Goal: Information Seeking & Learning: Find specific page/section

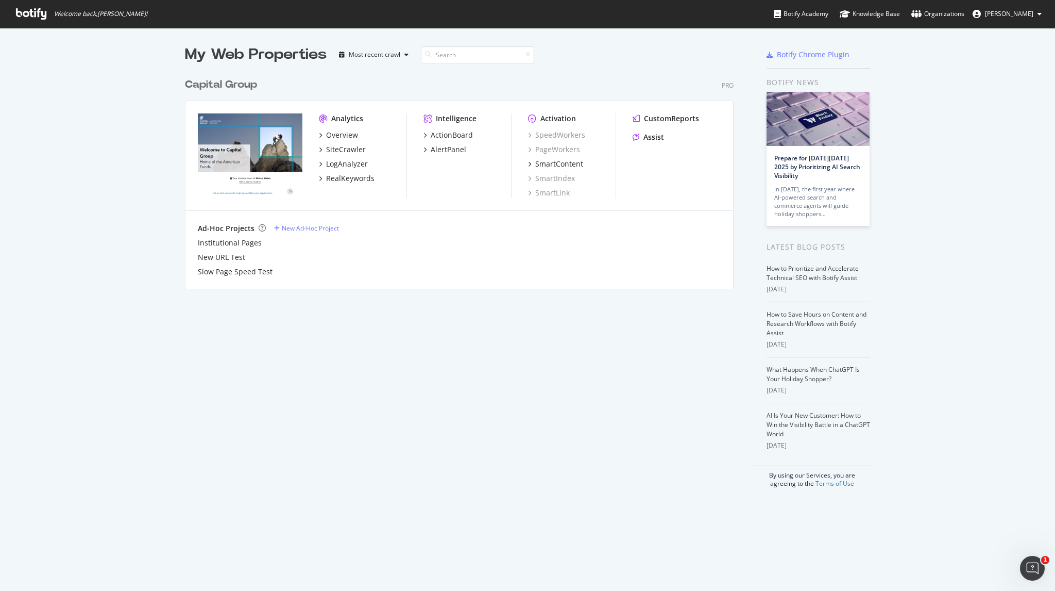
click at [25, 20] on span "Welcome back, [PERSON_NAME] !" at bounding box center [82, 14] width 148 height 28
click at [29, 16] on icon at bounding box center [31, 13] width 30 height 11
click at [39, 14] on icon at bounding box center [31, 13] width 30 height 11
click at [341, 149] on div "SiteCrawler" at bounding box center [346, 149] width 40 height 10
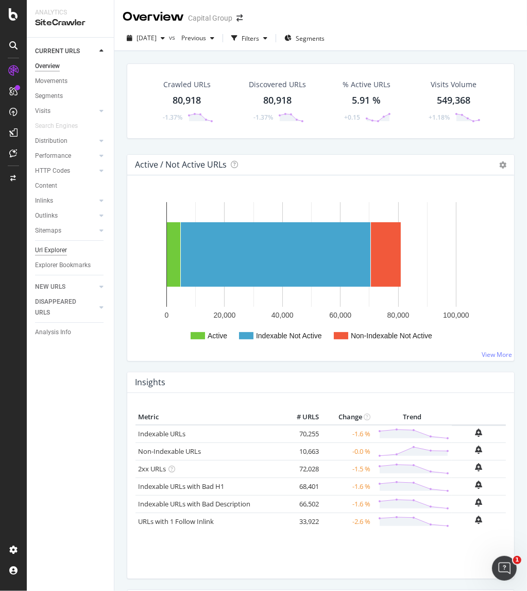
click at [64, 253] on div "Url Explorer" at bounding box center [51, 250] width 32 height 11
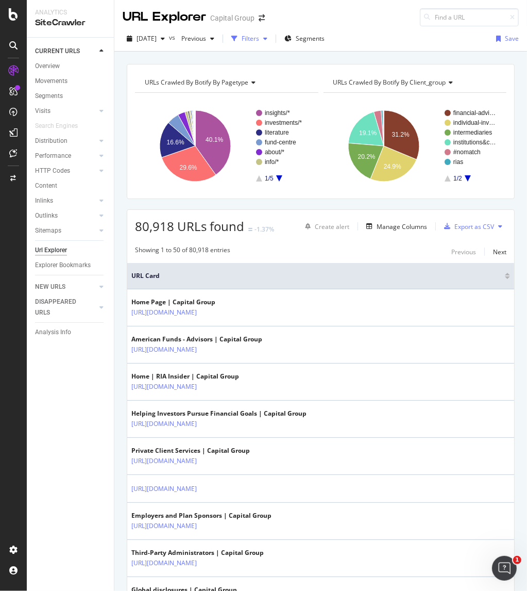
click at [259, 38] on div "Filters" at bounding box center [251, 38] width 18 height 9
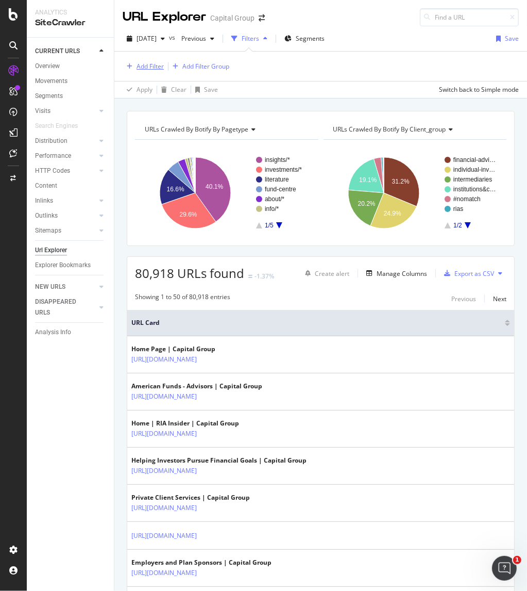
click at [152, 64] on div "Add Filter" at bounding box center [150, 66] width 27 height 9
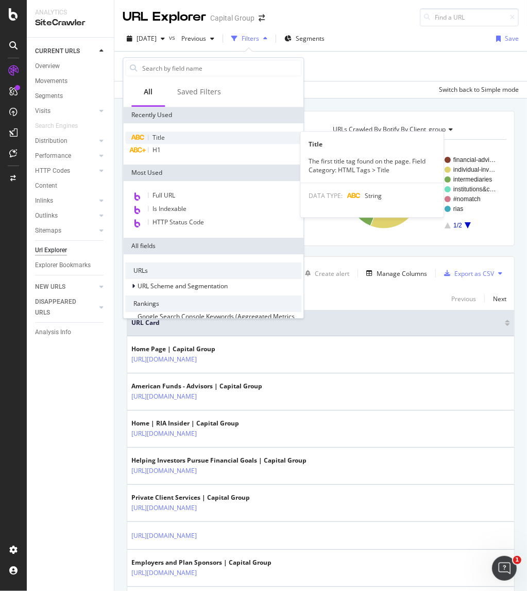
click at [165, 135] on div "Title" at bounding box center [213, 137] width 176 height 12
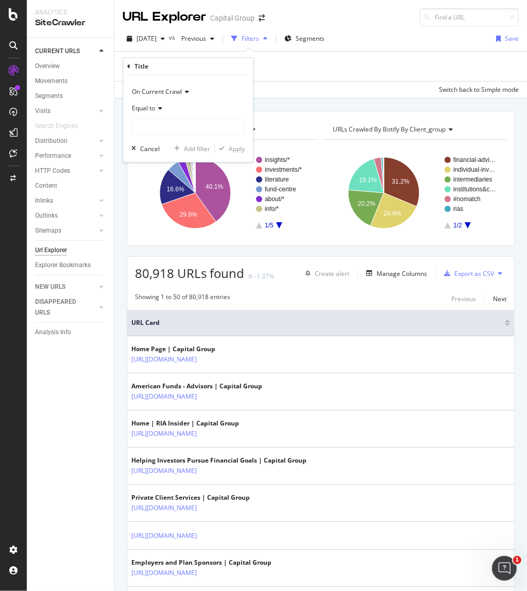
click at [159, 110] on icon at bounding box center [158, 108] width 7 height 6
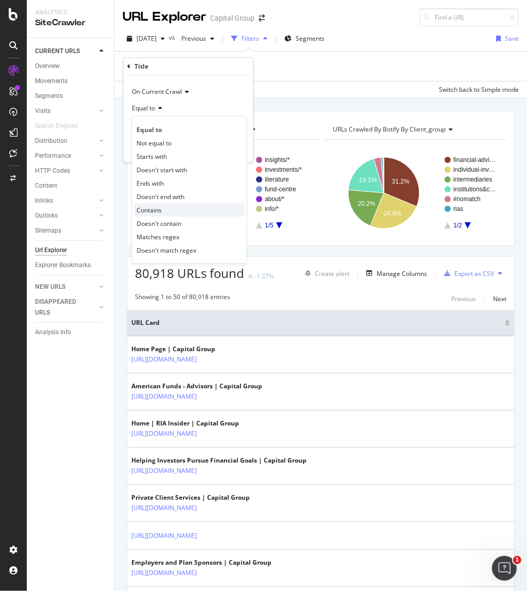
click at [156, 207] on span "Contains" at bounding box center [149, 210] width 25 height 9
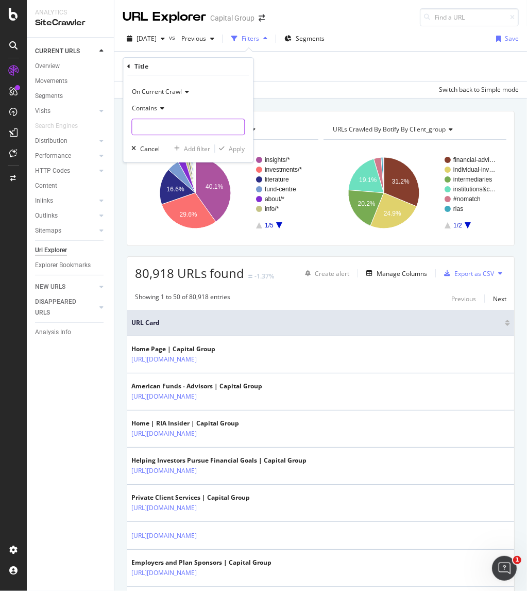
click at [161, 124] on input "text" at bounding box center [188, 127] width 112 height 16
click at [195, 124] on input "text" at bounding box center [188, 127] width 112 height 16
type input "partner for success"
click at [230, 149] on div "Apply" at bounding box center [237, 148] width 16 height 9
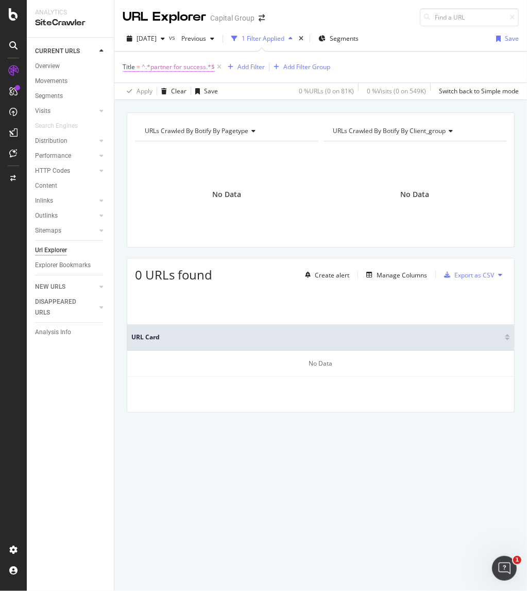
click at [166, 66] on span "^.*partner for success.*$" at bounding box center [178, 67] width 73 height 14
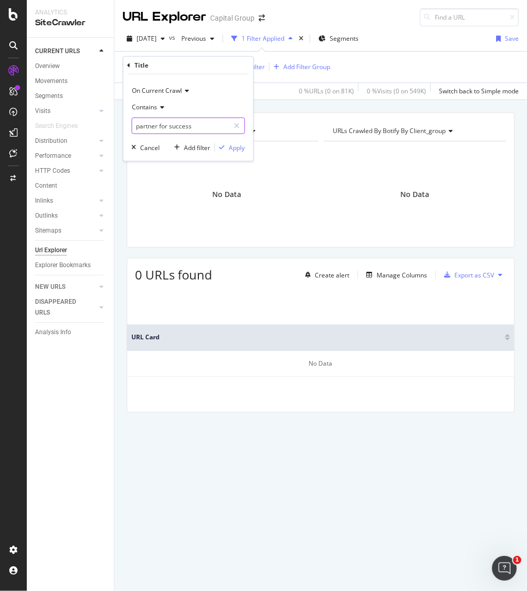
click at [197, 125] on input "partner for success" at bounding box center [180, 125] width 97 height 16
click at [233, 124] on div at bounding box center [236, 125] width 15 height 16
click at [198, 127] on input "text" at bounding box center [188, 125] width 112 height 16
type input "investing in an election"
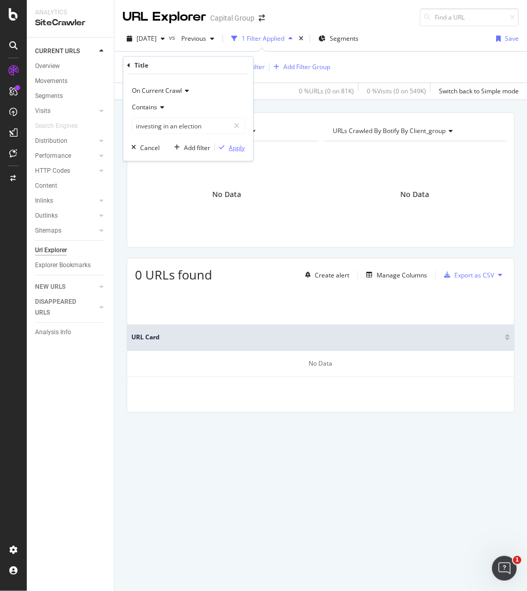
click at [237, 146] on div "Apply" at bounding box center [237, 147] width 16 height 9
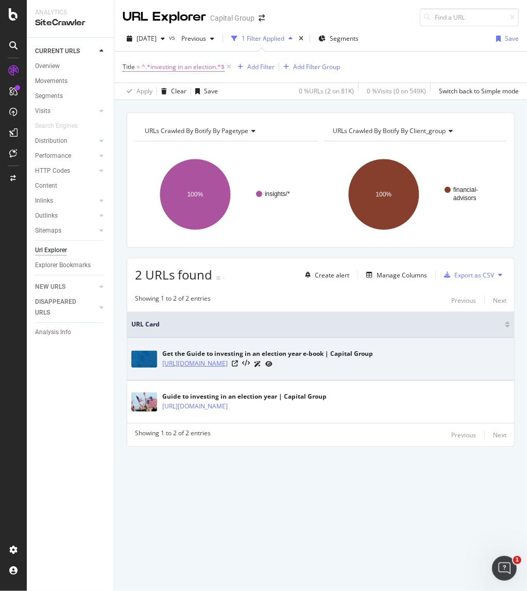
drag, startPoint x: 158, startPoint y: 362, endPoint x: 316, endPoint y: 358, distance: 158.8
click at [316, 358] on div "Get the Guide to investing in an election year e-book | Capital Group [URL][DOM…" at bounding box center [320, 359] width 379 height 26
click at [402, 375] on td "Get the Guide to investing in an election year e-book | Capital Group [URL][DOM…" at bounding box center [320, 359] width 387 height 43
drag, startPoint x: 418, startPoint y: 363, endPoint x: 160, endPoint y: 370, distance: 257.8
click at [160, 370] on div "Get the Guide to investing in an election year e-book | Capital Group [URL][DOM…" at bounding box center [320, 359] width 379 height 26
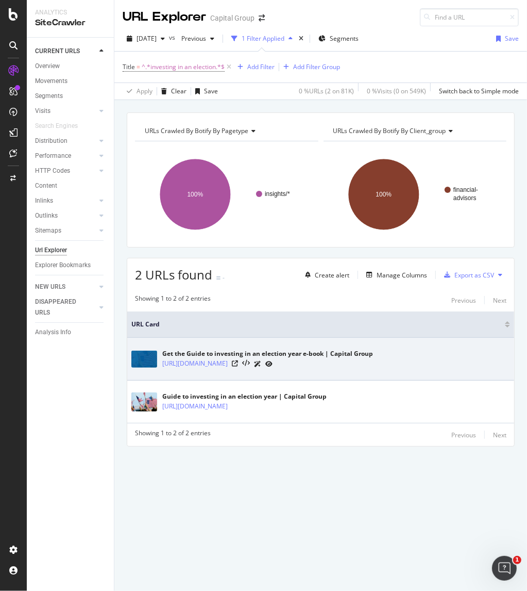
copy link "[URL][DOMAIN_NAME]"
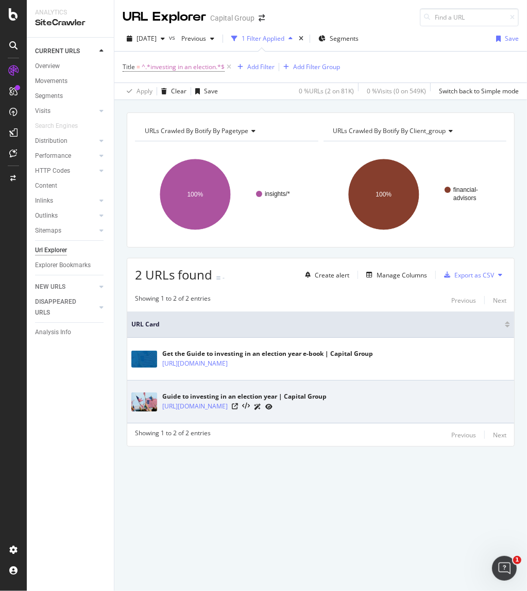
drag, startPoint x: 446, startPoint y: 406, endPoint x: 162, endPoint y: 412, distance: 284.0
click at [162, 412] on div "Guide to investing in an election year | Capital Group [URL][DOMAIN_NAME]" at bounding box center [320, 402] width 379 height 26
copy link "[URL][DOMAIN_NAME]"
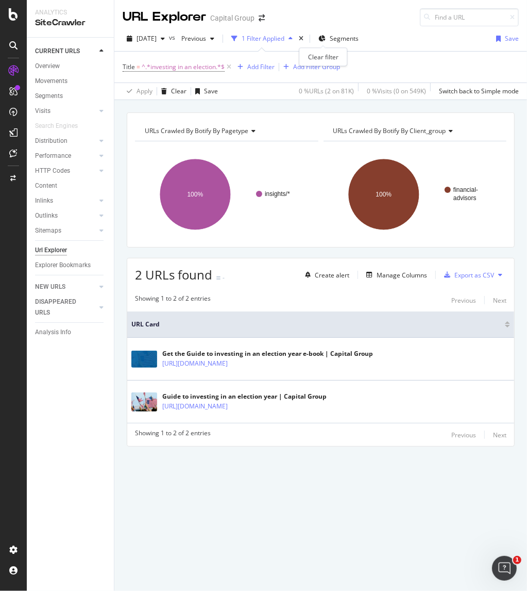
click at [306, 37] on div "times" at bounding box center [301, 38] width 9 height 10
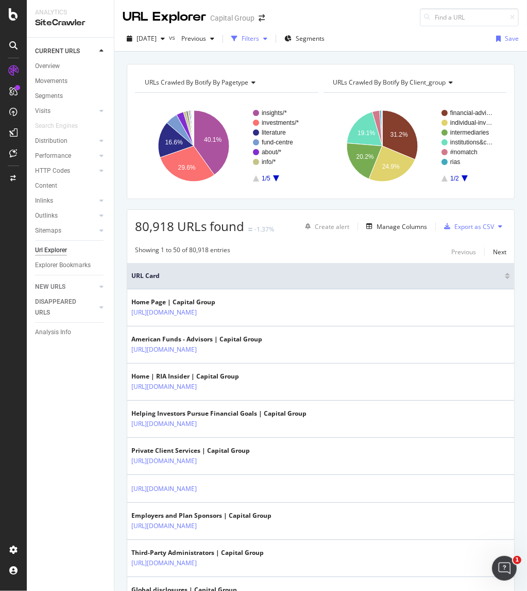
click at [259, 40] on div "Filters" at bounding box center [251, 38] width 18 height 9
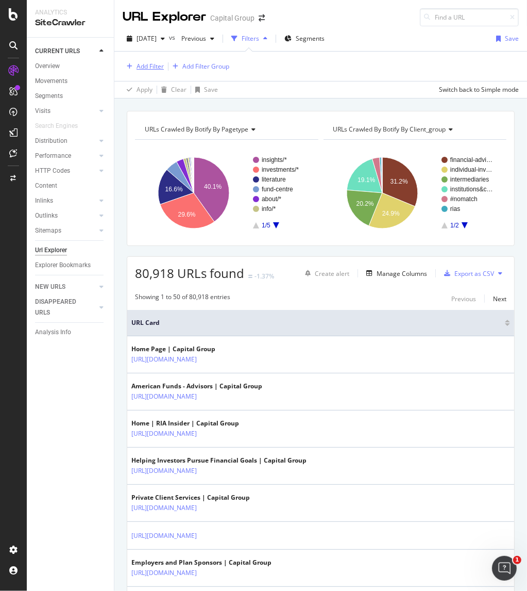
click at [157, 67] on div "Add Filter" at bounding box center [150, 66] width 27 height 9
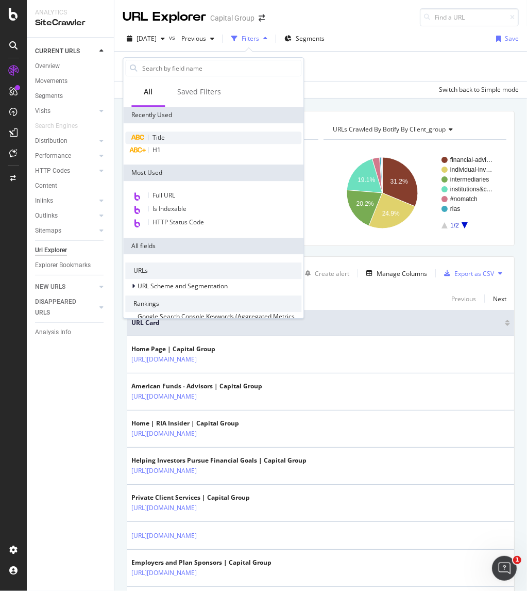
click at [161, 139] on span "Title" at bounding box center [159, 137] width 12 height 9
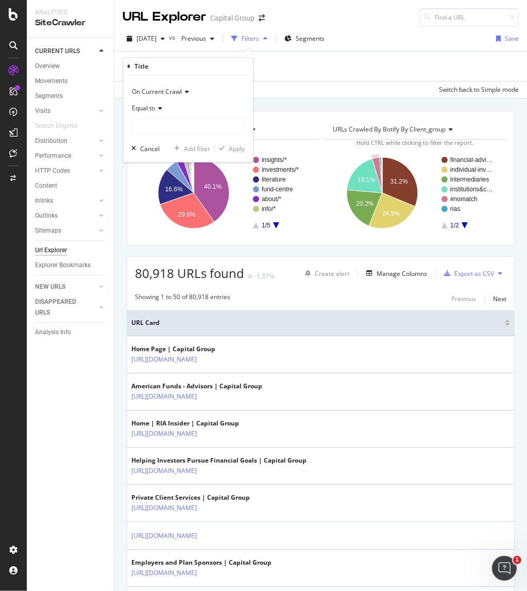
click at [147, 105] on span "Equal to" at bounding box center [143, 108] width 23 height 9
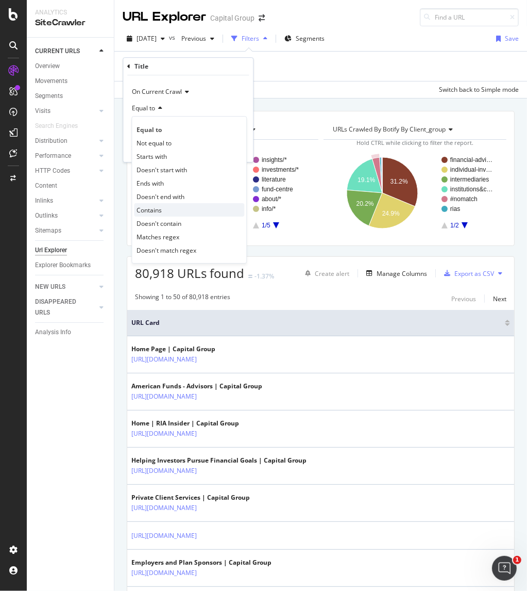
click at [168, 213] on div "Contains" at bounding box center [189, 209] width 110 height 13
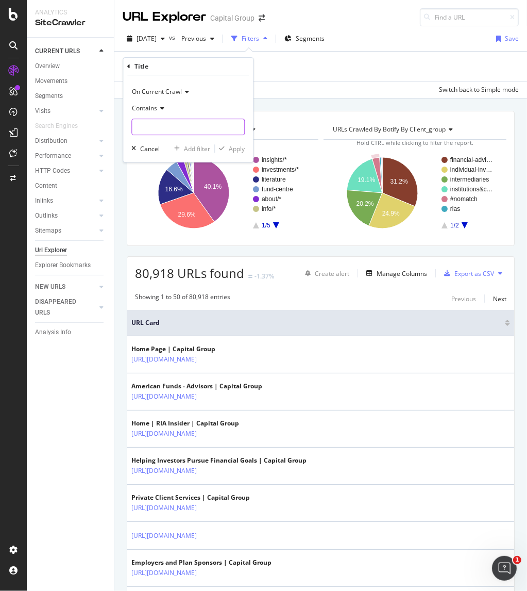
click at [152, 130] on input "text" at bounding box center [188, 127] width 112 height 16
type input "span generations"
click at [233, 148] on div "Apply" at bounding box center [237, 148] width 16 height 9
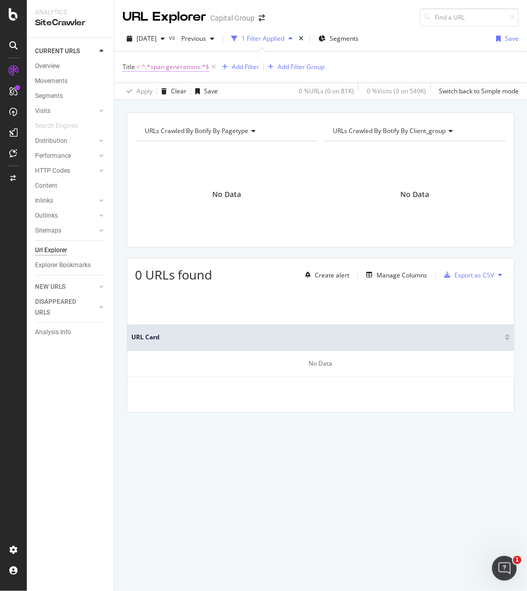
click at [181, 63] on span "^.*span generations.*$" at bounding box center [176, 67] width 68 height 14
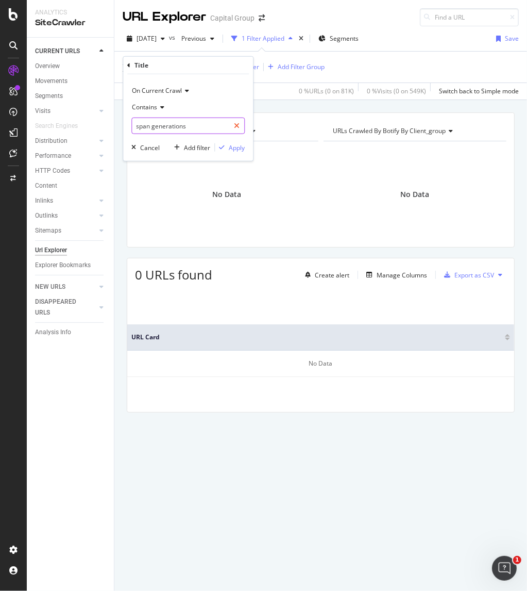
click at [238, 124] on icon at bounding box center [237, 125] width 6 height 7
click at [238, 124] on input "text" at bounding box center [188, 125] width 112 height 16
type input "investment that span"
click at [238, 149] on div "Apply" at bounding box center [237, 147] width 16 height 9
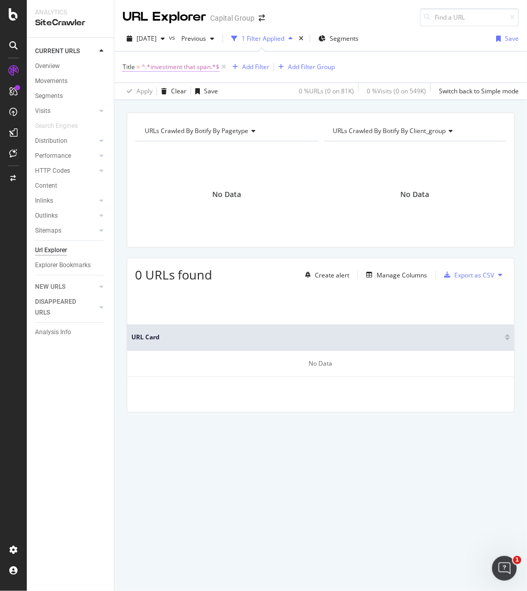
click at [171, 69] on span "^.*investment that span.*$" at bounding box center [181, 67] width 78 height 14
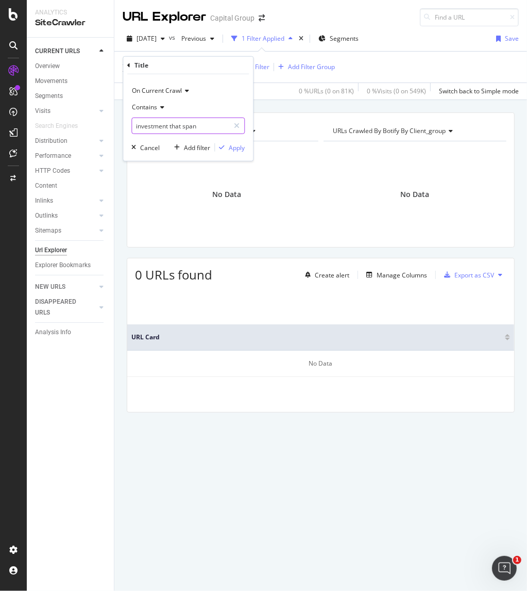
click at [203, 127] on input "investment that span" at bounding box center [180, 125] width 97 height 16
type input "investment that span generations"
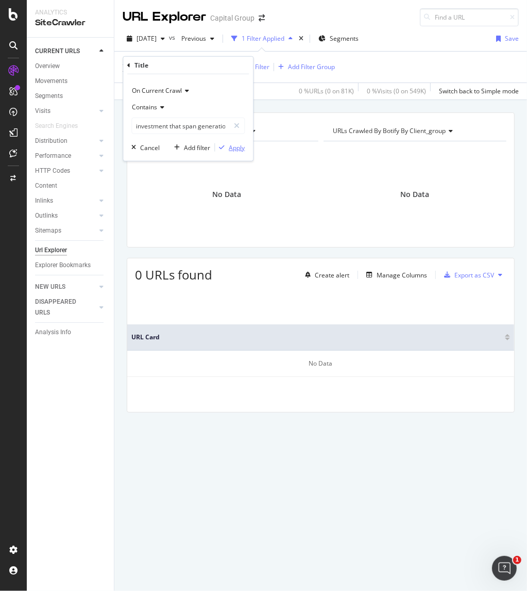
click at [238, 151] on div "Apply" at bounding box center [237, 147] width 16 height 9
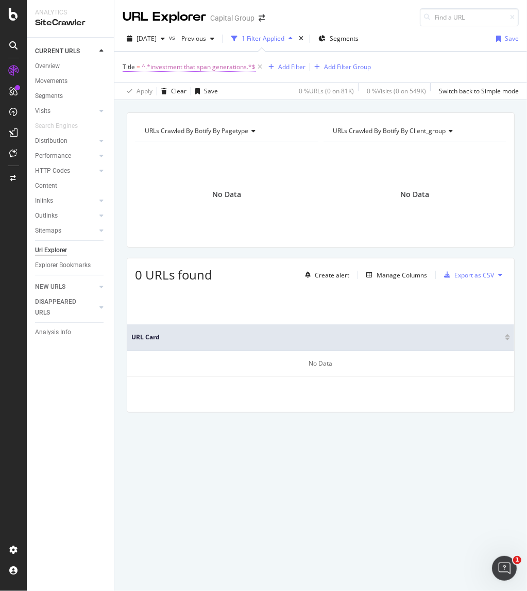
click at [220, 70] on span "^.*investment that span generations.*$" at bounding box center [199, 67] width 114 height 14
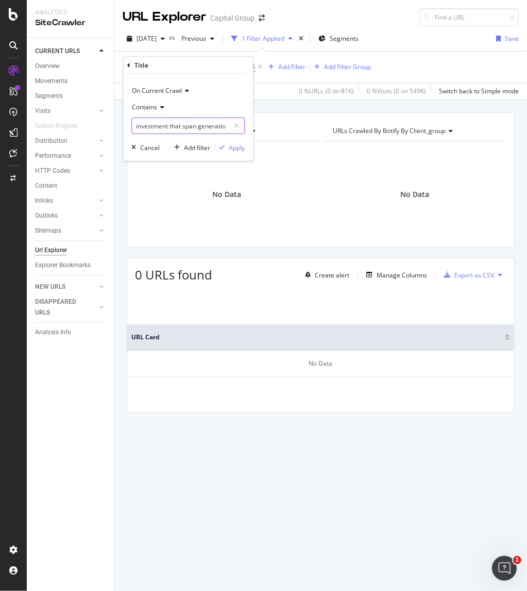
click at [170, 125] on input "investment that span generations" at bounding box center [180, 125] width 97 height 16
drag, startPoint x: 167, startPoint y: 125, endPoint x: 347, endPoint y: 124, distance: 179.3
click at [347, 124] on body "Analytics SiteCrawler CURRENT URLS Overview Movements Segments Visits Analysis …" at bounding box center [263, 295] width 527 height 591
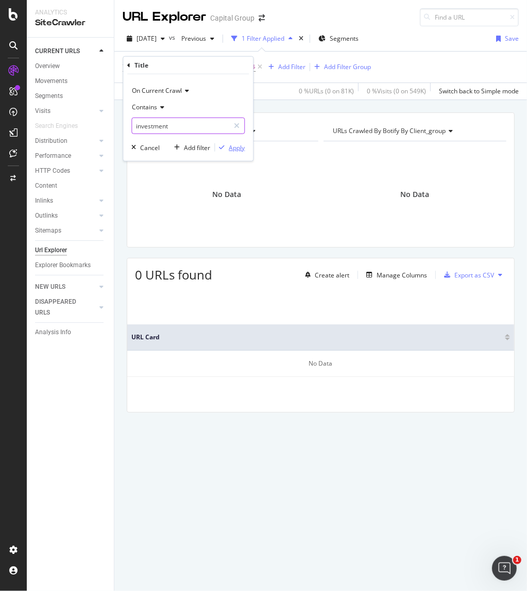
type input "investment"
click at [239, 144] on div "Apply" at bounding box center [237, 147] width 16 height 9
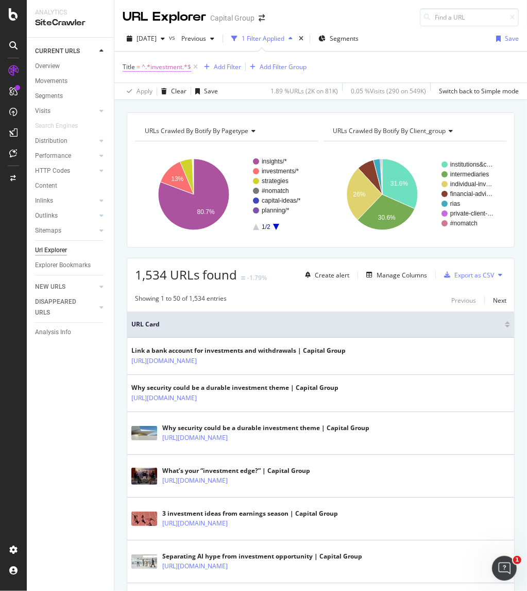
click at [171, 65] on span "^.*investment.*$" at bounding box center [166, 67] width 49 height 14
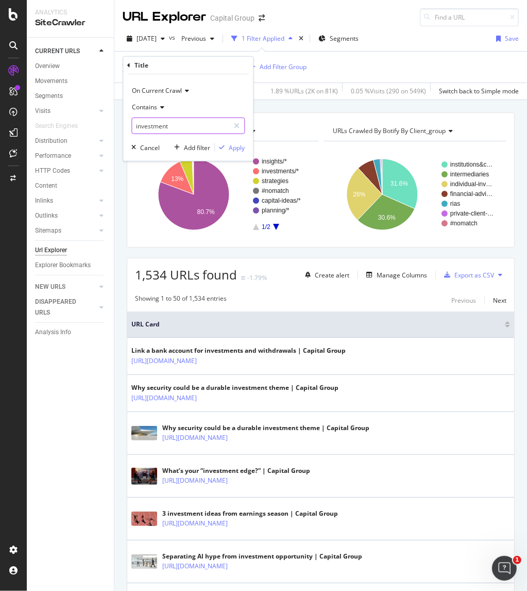
click at [183, 126] on input "investment" at bounding box center [180, 125] width 97 height 16
type input "investment generations"
click at [244, 148] on div "Apply" at bounding box center [237, 147] width 16 height 9
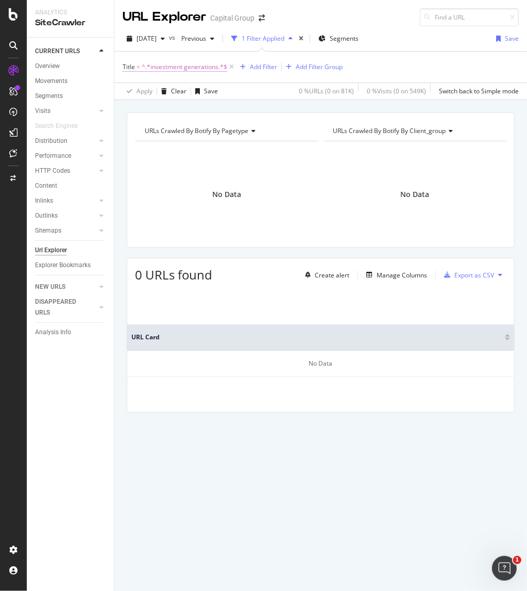
click at [171, 66] on span "^.*investment generations.*$" at bounding box center [185, 67] width 86 height 14
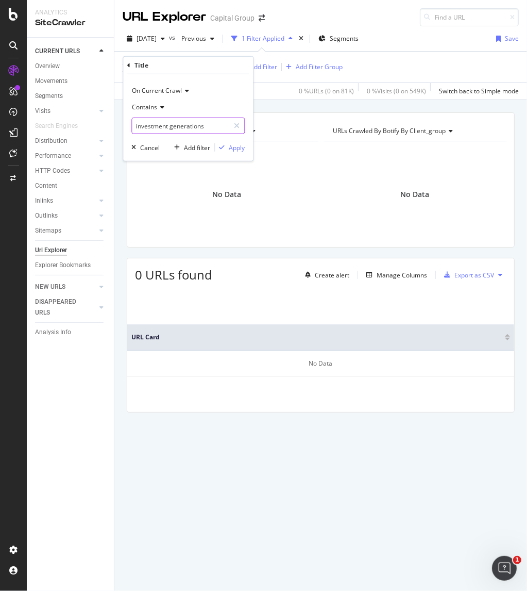
click at [215, 130] on input "investment generations" at bounding box center [180, 125] width 97 height 16
type input "span generations"
click at [236, 147] on div "Apply" at bounding box center [237, 147] width 16 height 9
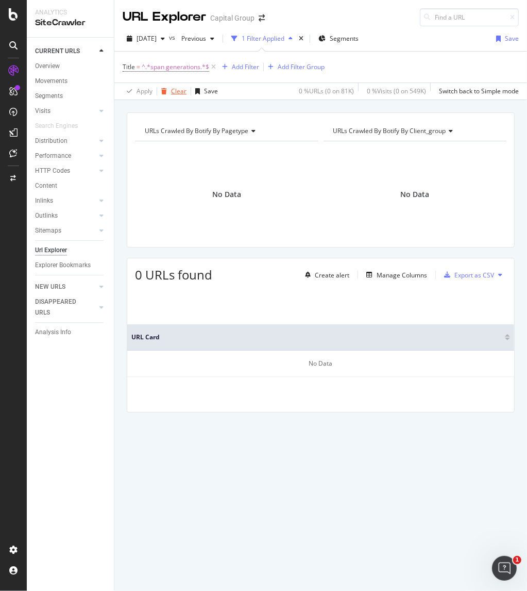
click at [167, 95] on div "Clear" at bounding box center [171, 90] width 29 height 15
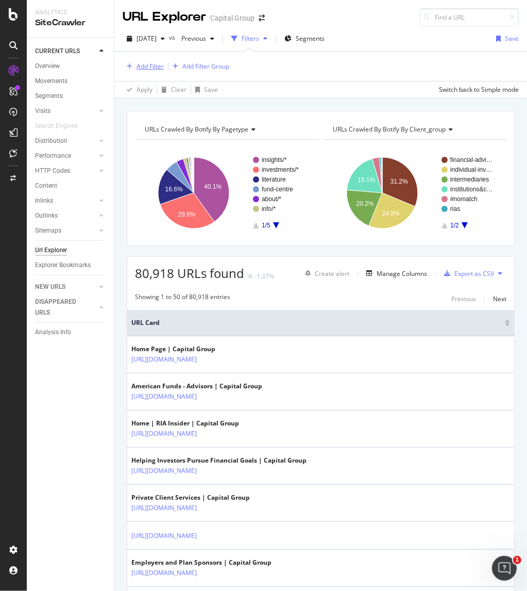
click at [149, 63] on div "Add Filter" at bounding box center [150, 66] width 27 height 9
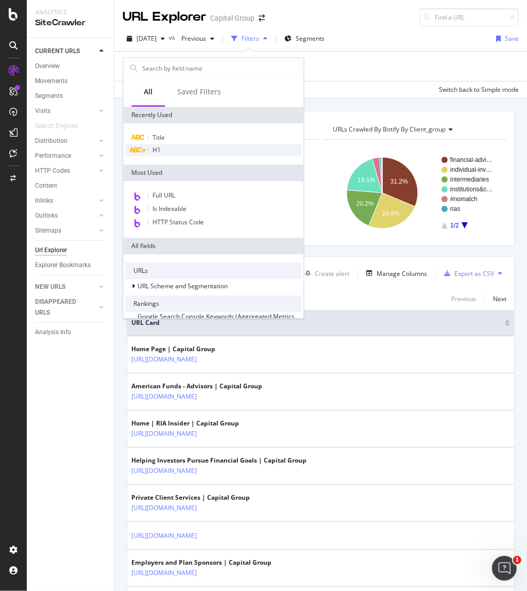
click at [163, 147] on div "H1" at bounding box center [213, 150] width 176 height 12
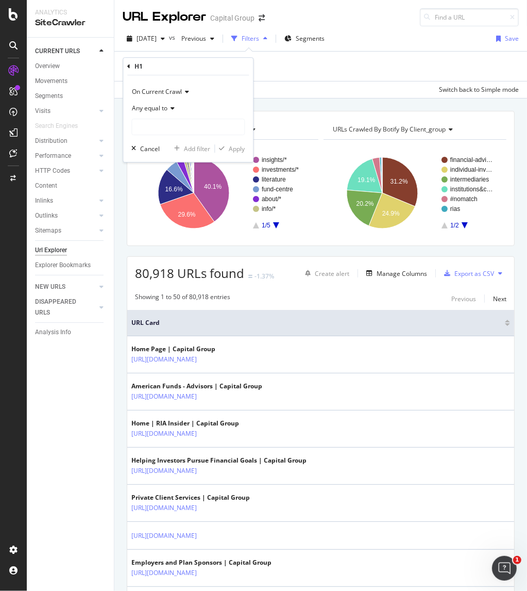
click at [159, 114] on div "Any equal to" at bounding box center [187, 108] width 113 height 16
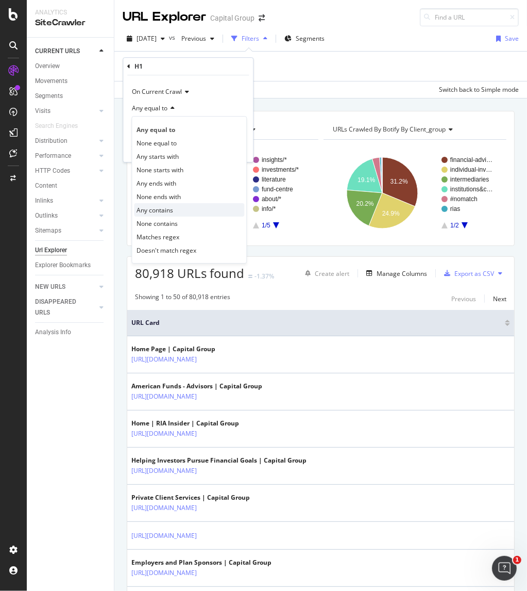
click at [168, 209] on span "Any contains" at bounding box center [155, 210] width 37 height 9
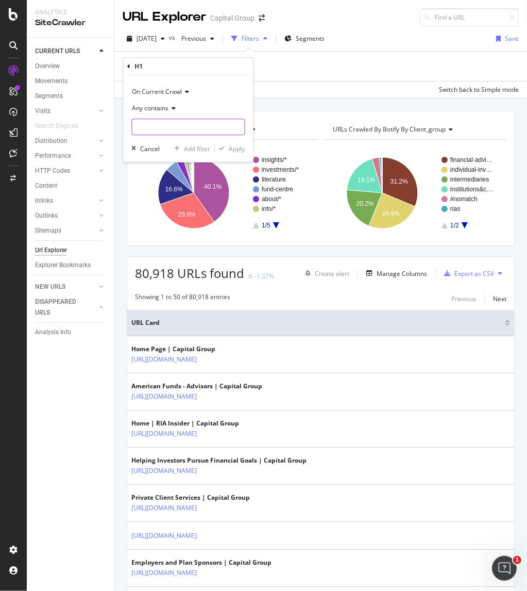
click at [161, 124] on input "text" at bounding box center [188, 127] width 112 height 16
type input "span generations"
click at [238, 153] on div "Add filter Apply" at bounding box center [207, 148] width 75 height 10
click at [231, 149] on div "Apply" at bounding box center [237, 148] width 16 height 9
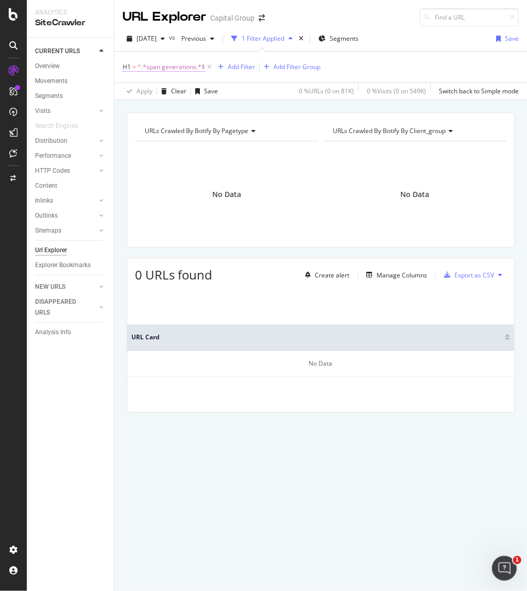
click at [178, 68] on span "^.*span generations.*$" at bounding box center [172, 67] width 68 height 14
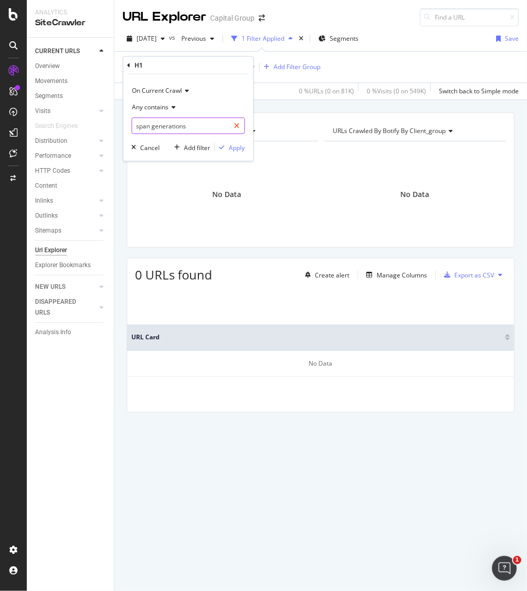
click at [237, 125] on icon at bounding box center [237, 125] width 6 height 7
click at [192, 123] on input "text" at bounding box center [188, 125] width 112 height 16
type input "investment that span generations"
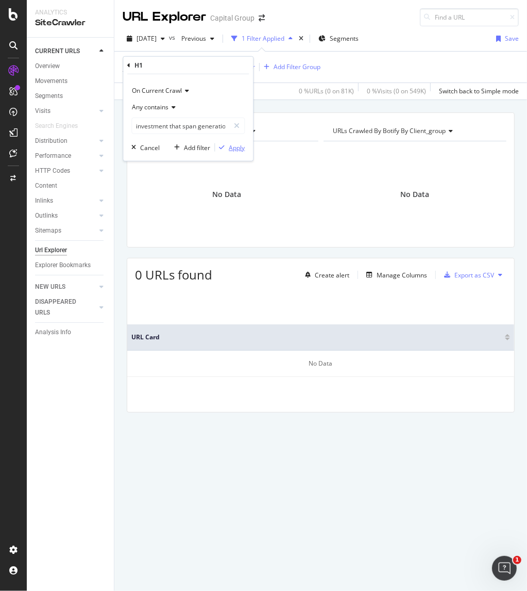
click at [234, 143] on div "Apply" at bounding box center [237, 147] width 16 height 9
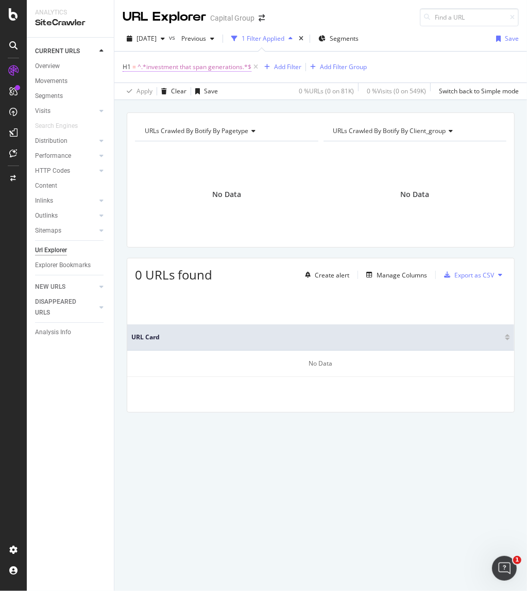
click at [171, 68] on span "^.*investment that span generations.*$" at bounding box center [195, 67] width 114 height 14
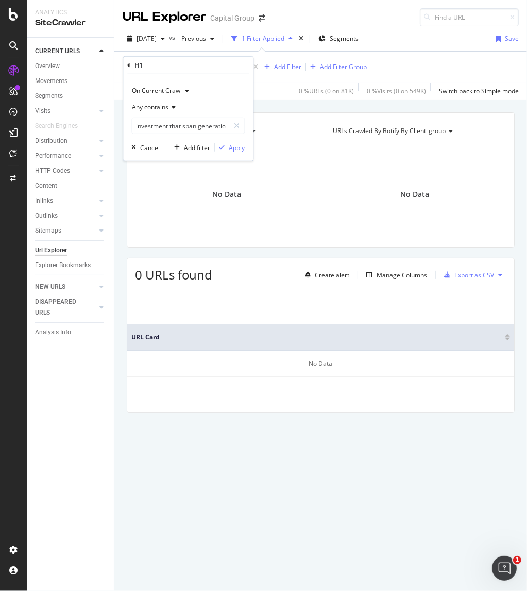
click at [165, 105] on span "Any contains" at bounding box center [150, 107] width 37 height 9
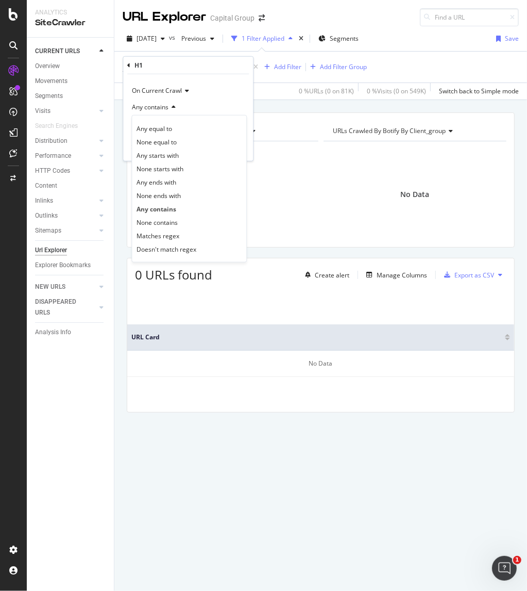
click at [186, 110] on div "Any contains" at bounding box center [187, 107] width 113 height 16
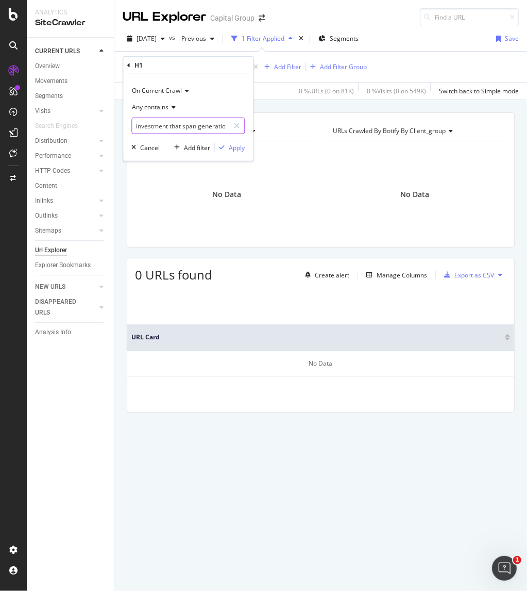
click at [195, 126] on input "investment that span generations" at bounding box center [180, 125] width 97 height 16
drag, startPoint x: 182, startPoint y: 125, endPoint x: 365, endPoint y: 130, distance: 182.5
click at [365, 130] on body "Analytics SiteCrawler CURRENT URLS Overview Movements Segments Visits Analysis …" at bounding box center [263, 295] width 527 height 591
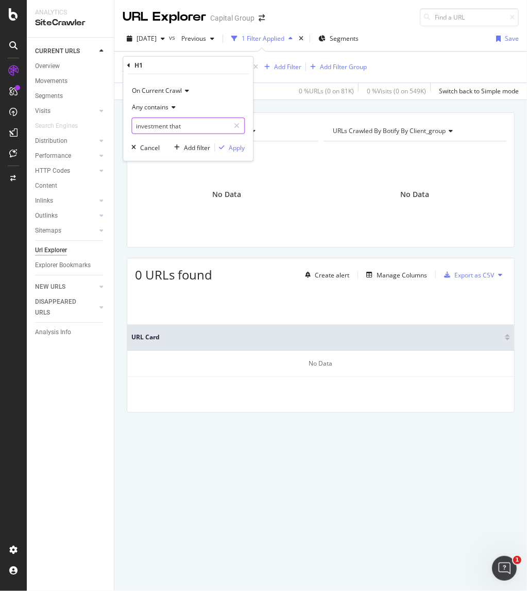
scroll to position [0, 0]
type input "investment that"
click at [238, 139] on div "On Current Crawl Any contains investment that Cancel Add filter Apply" at bounding box center [188, 117] width 130 height 87
click at [228, 149] on div "button" at bounding box center [222, 147] width 14 height 6
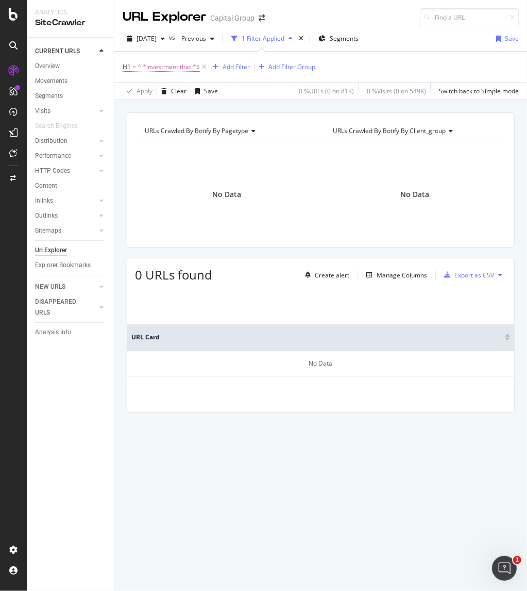
click at [178, 71] on span "^.*investment that.*$" at bounding box center [169, 67] width 62 height 14
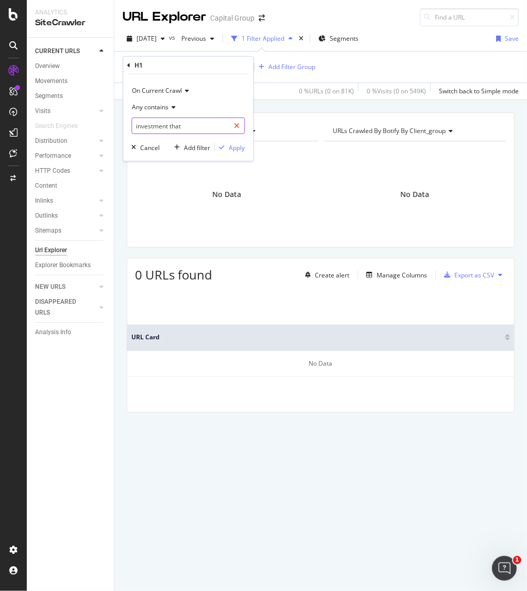
click at [242, 126] on div at bounding box center [236, 125] width 15 height 16
click at [189, 121] on input "text" at bounding box center [188, 125] width 112 height 16
type input "partner for success"
click at [233, 153] on div "On Current Crawl Any contains partner for success Cancel Add filter Apply" at bounding box center [188, 117] width 130 height 87
click at [232, 149] on div "Apply" at bounding box center [237, 147] width 16 height 9
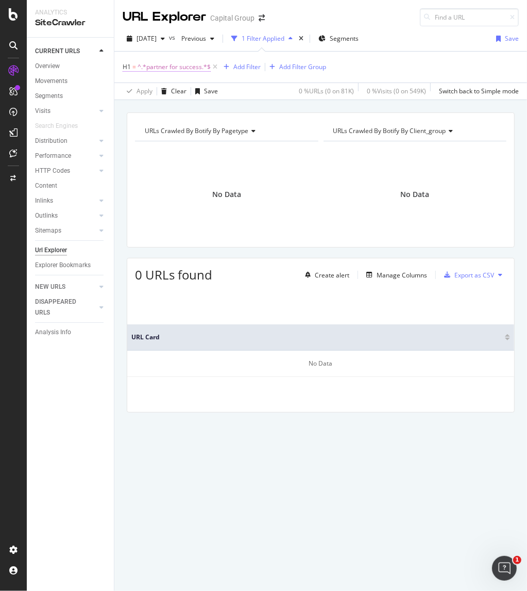
click at [184, 64] on span "^.*partner for success.*$" at bounding box center [174, 67] width 73 height 14
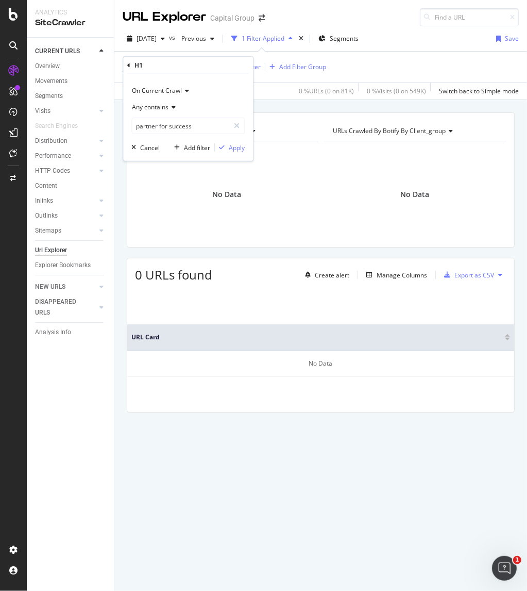
click at [170, 99] on div "Any contains" at bounding box center [187, 107] width 113 height 16
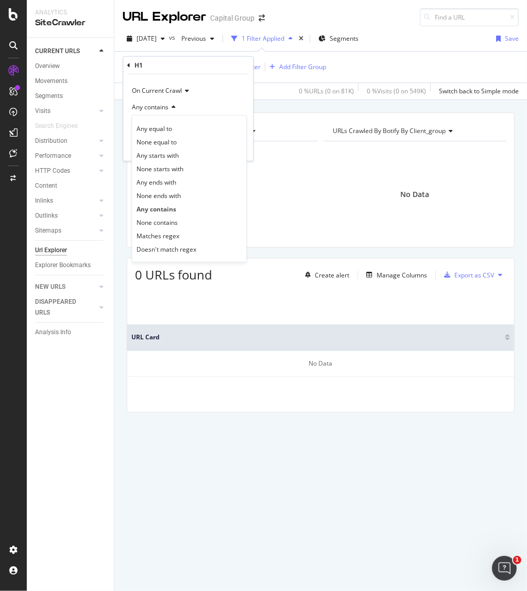
click at [159, 58] on div "H1" at bounding box center [188, 66] width 122 height 18
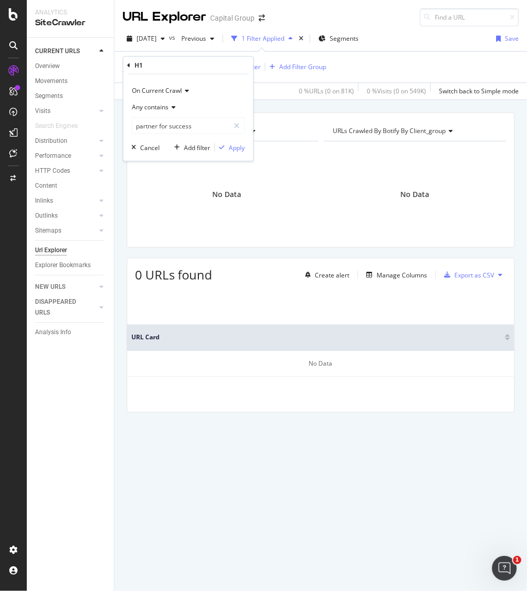
click at [156, 60] on div "H1" at bounding box center [188, 66] width 122 height 18
click at [151, 64] on div "H1" at bounding box center [188, 66] width 122 height 18
click at [137, 66] on div "H1" at bounding box center [139, 65] width 8 height 9
click at [146, 151] on div "Cancel" at bounding box center [150, 147] width 20 height 9
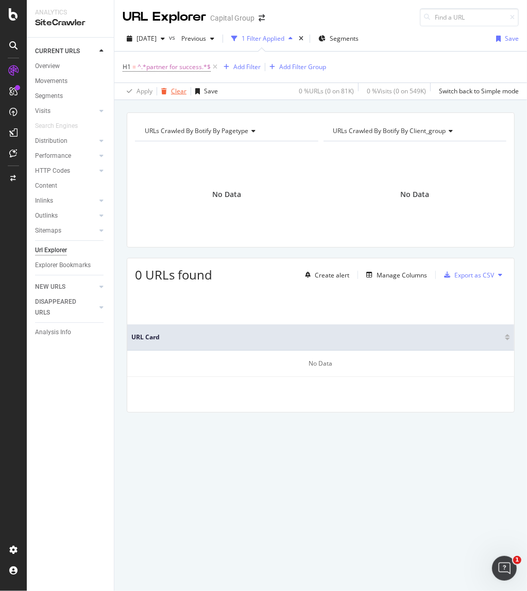
click at [180, 91] on div "Clear" at bounding box center [178, 91] width 15 height 9
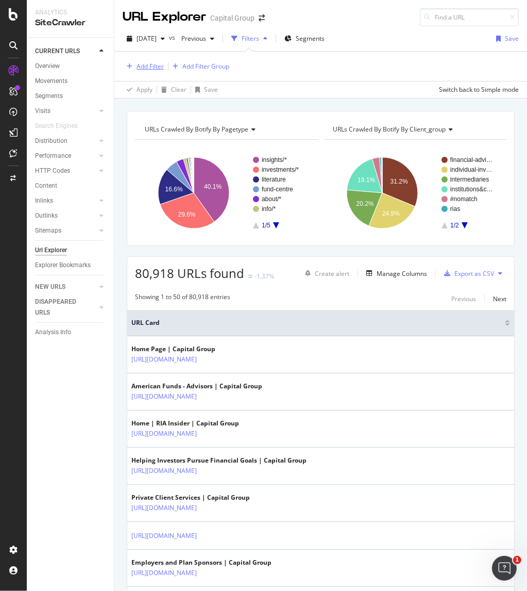
click at [146, 65] on div "Add Filter" at bounding box center [150, 66] width 27 height 9
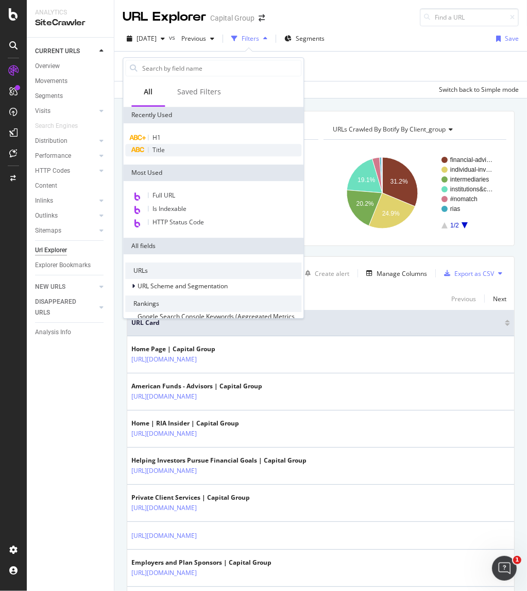
click at [166, 145] on div "Title" at bounding box center [213, 150] width 176 height 12
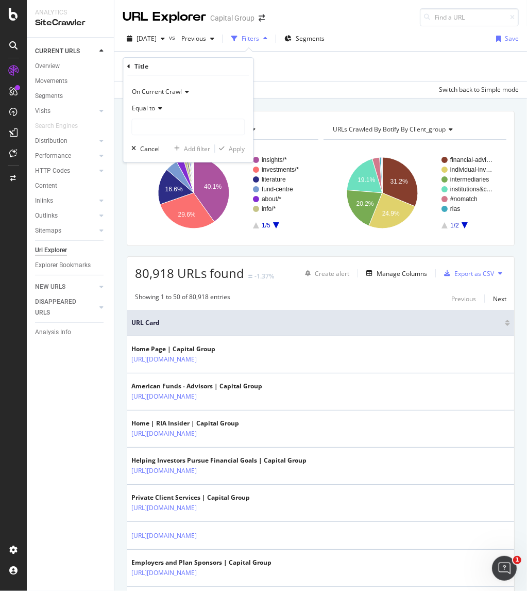
click at [154, 108] on span "Equal to" at bounding box center [143, 108] width 23 height 9
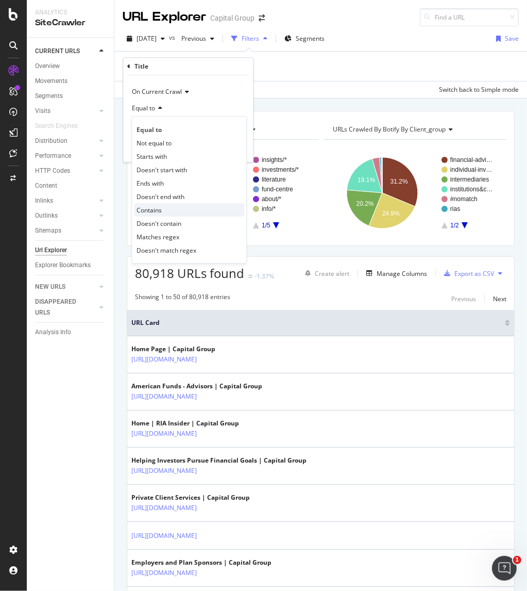
click at [158, 208] on span "Contains" at bounding box center [149, 210] width 25 height 9
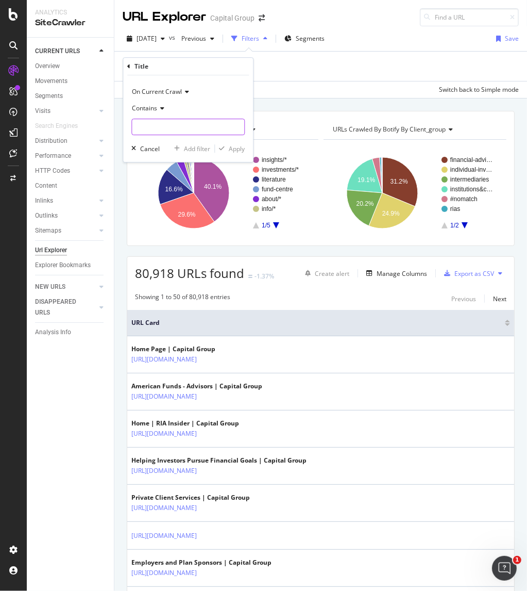
click at [150, 128] on input "text" at bounding box center [188, 127] width 112 height 16
type input "partner"
click at [229, 146] on div "Apply" at bounding box center [237, 148] width 16 height 9
